Goal: Information Seeking & Learning: Check status

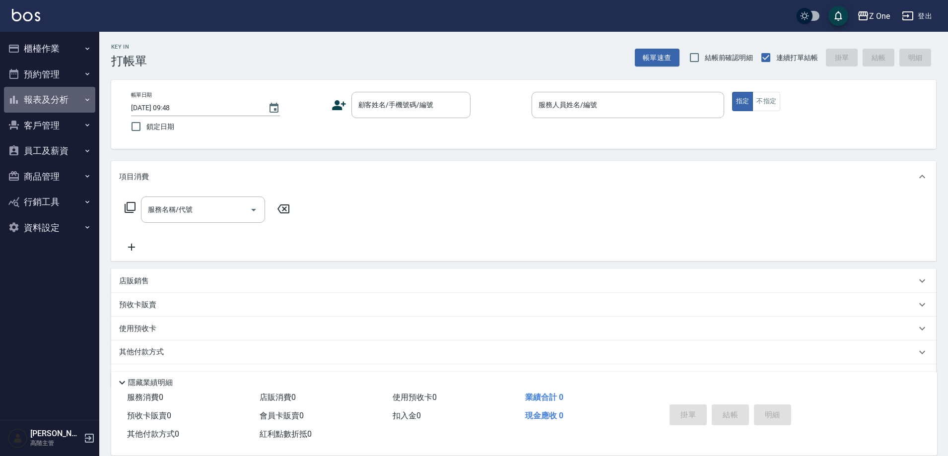
click at [73, 103] on button "報表及分析" at bounding box center [49, 100] width 91 height 26
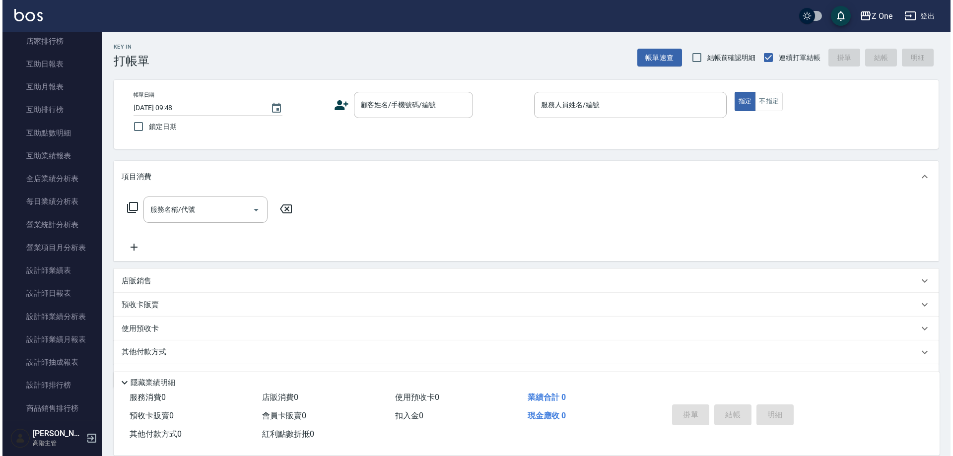
scroll to position [199, 0]
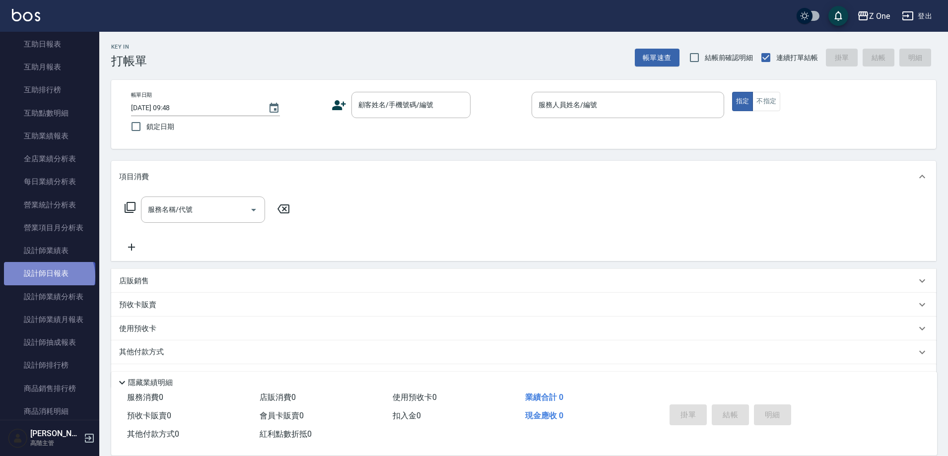
click at [48, 276] on link "設計師日報表" at bounding box center [49, 273] width 91 height 23
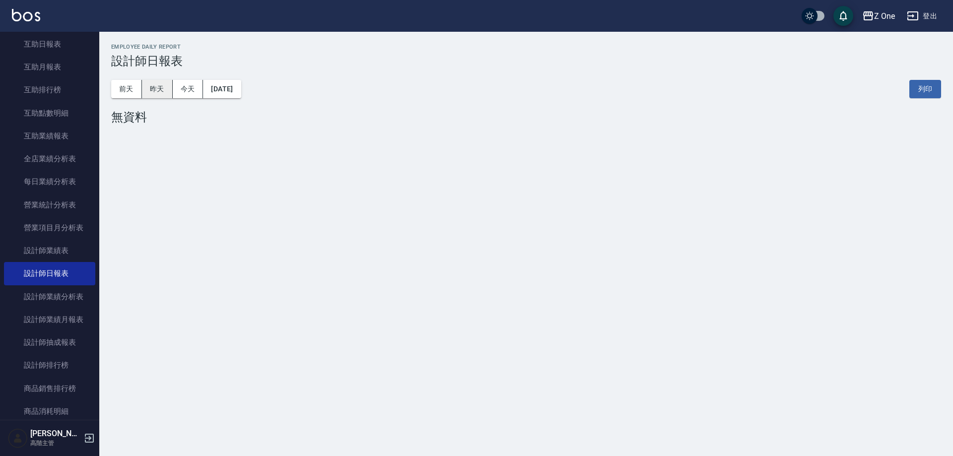
click at [160, 85] on button "昨天" at bounding box center [157, 89] width 31 height 18
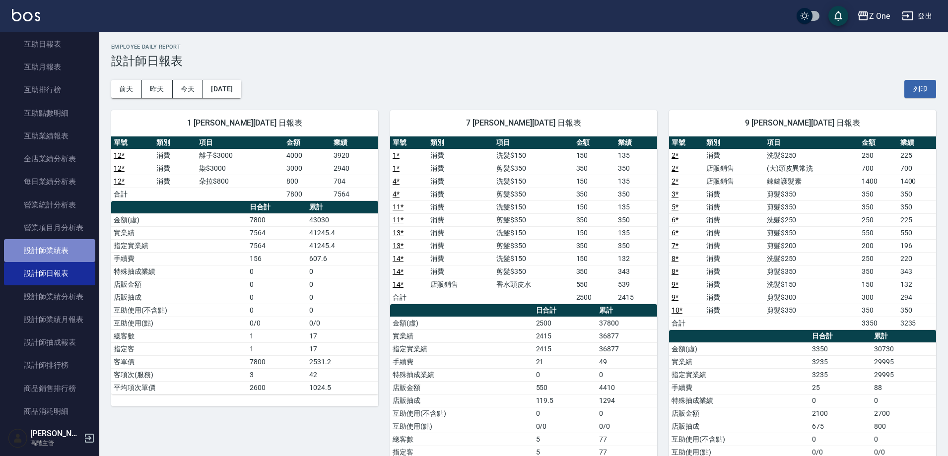
click at [69, 252] on link "設計師業績表" at bounding box center [49, 250] width 91 height 23
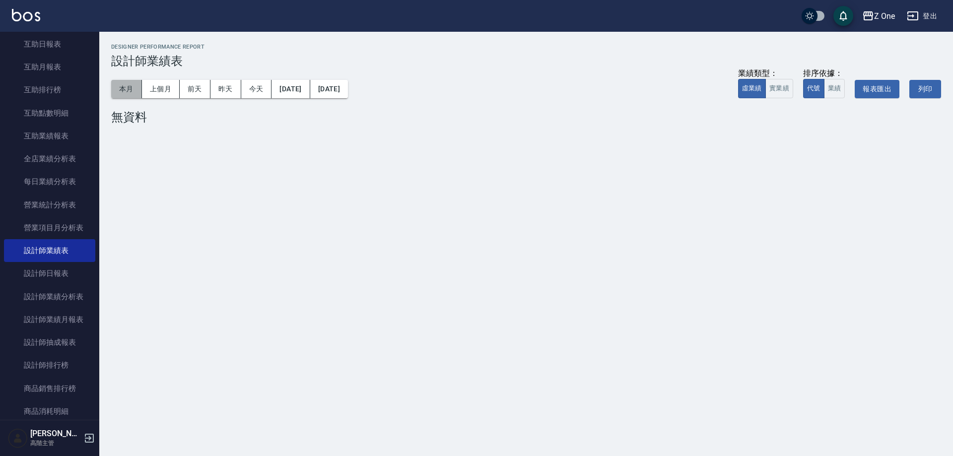
click at [134, 83] on button "本月" at bounding box center [126, 89] width 31 height 18
